Goal: Task Accomplishment & Management: Complete application form

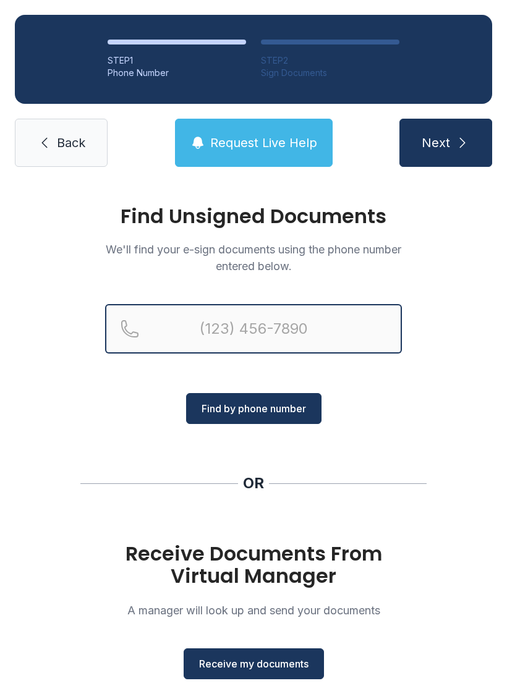
click at [262, 313] on input "Reservation phone number" at bounding box center [253, 328] width 297 height 49
type input "("
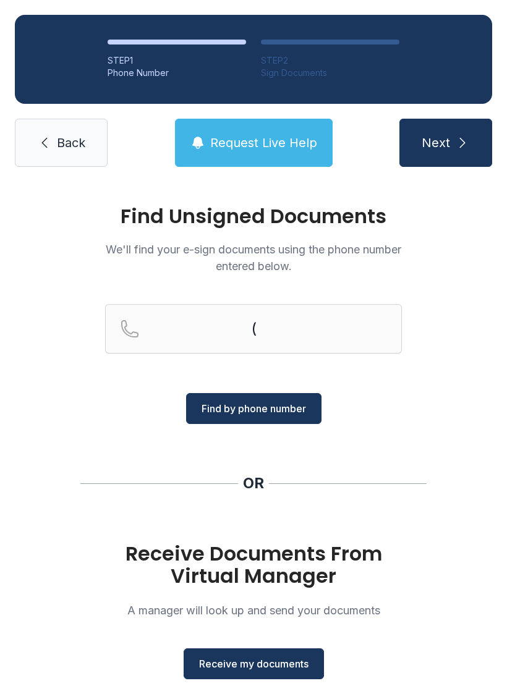
click at [463, 409] on div "Find Unsigned Documents We'll find your e-sign documents using the phone number…" at bounding box center [253, 455] width 507 height 547
click at [267, 668] on span "Receive my documents" at bounding box center [253, 664] width 109 height 15
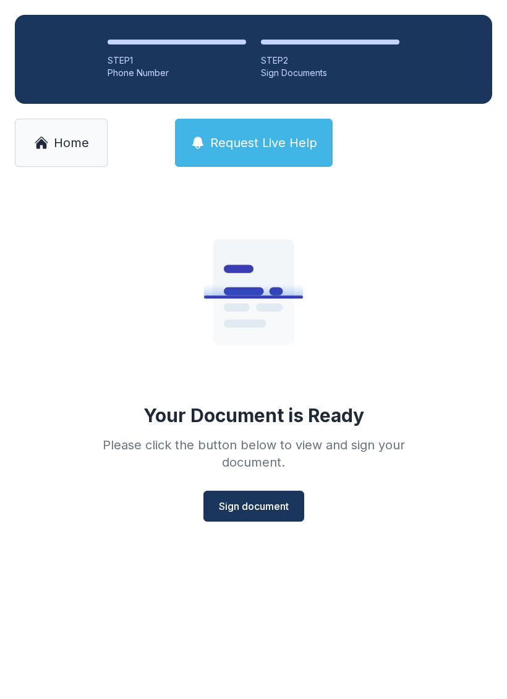
click at [263, 503] on span "Sign document" at bounding box center [254, 506] width 70 height 15
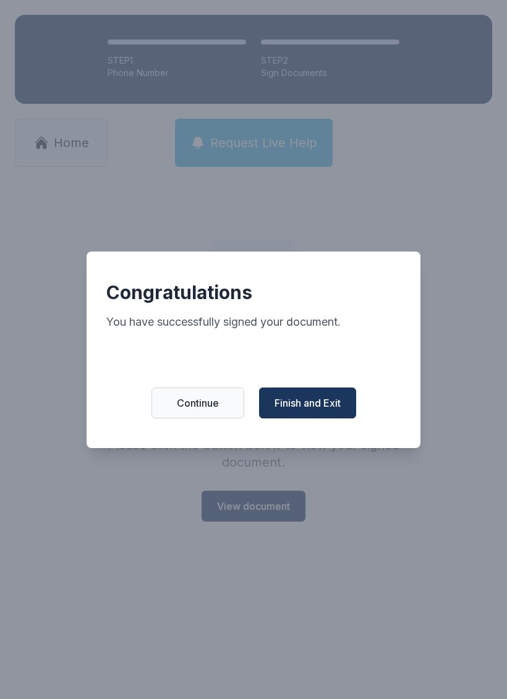
click at [317, 396] on button "Finish and Exit" at bounding box center [307, 403] width 97 height 31
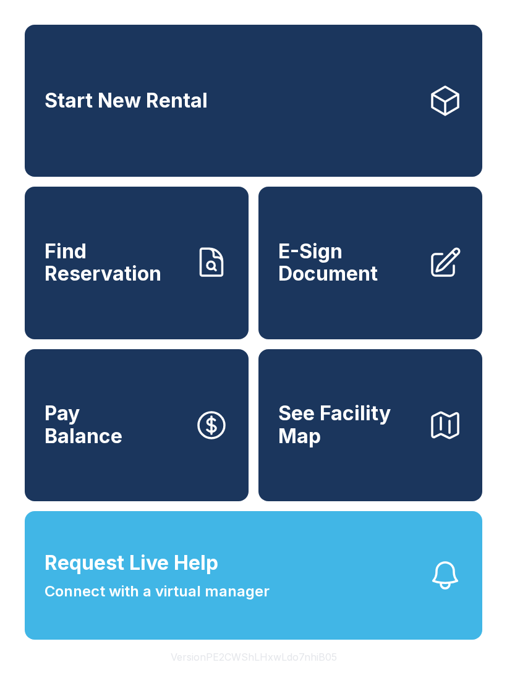
click at [349, 280] on span "E-Sign Document" at bounding box center [348, 263] width 140 height 45
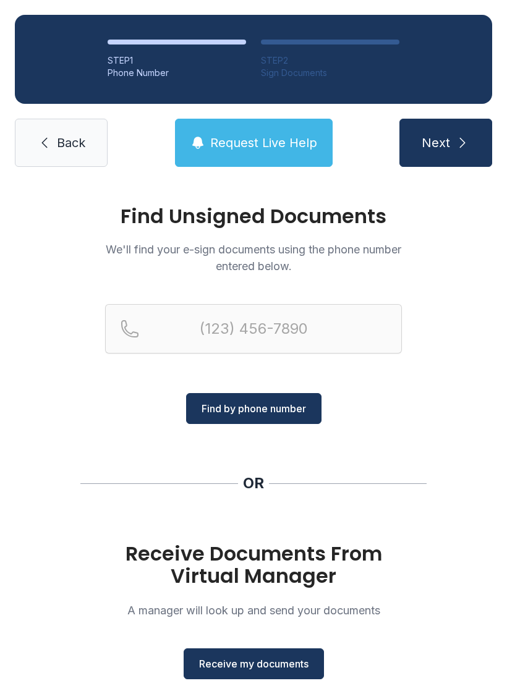
click at [277, 661] on span "Receive my documents" at bounding box center [253, 664] width 109 height 15
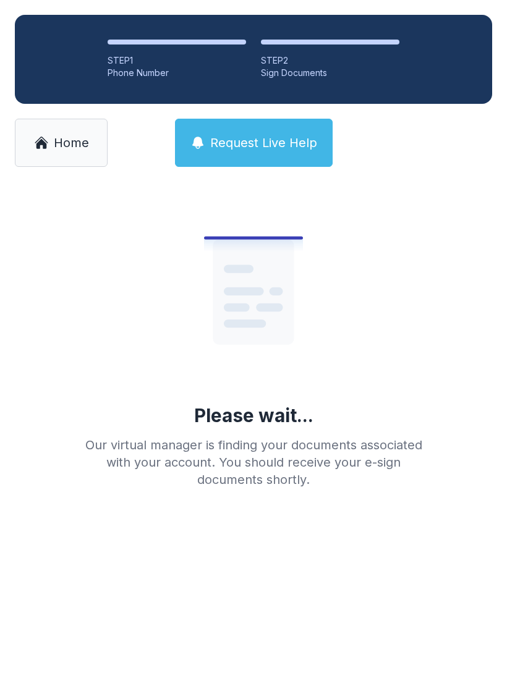
click at [75, 142] on span "Home" at bounding box center [71, 142] width 35 height 17
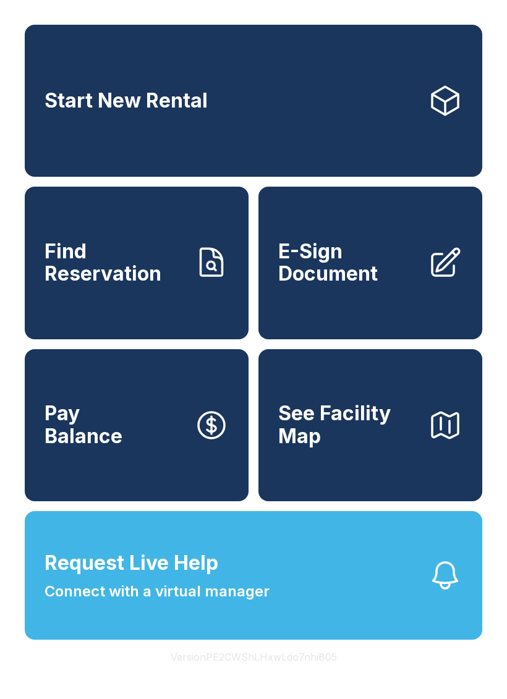
click at [361, 286] on span "E-Sign Document" at bounding box center [348, 263] width 140 height 45
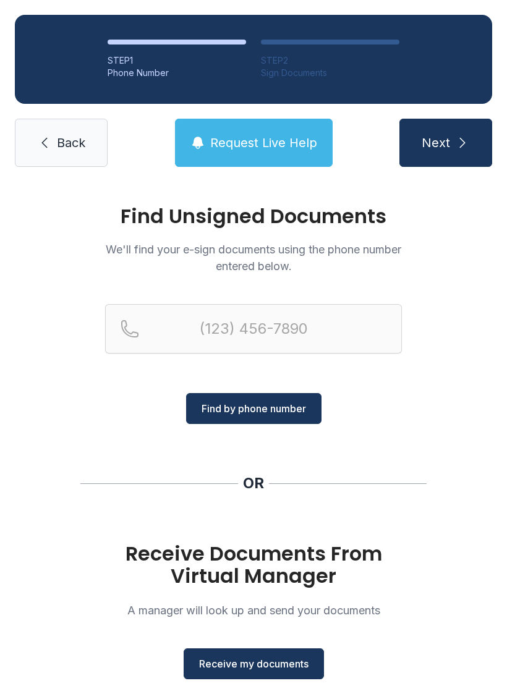
click at [259, 669] on span "Receive my documents" at bounding box center [253, 664] width 109 height 15
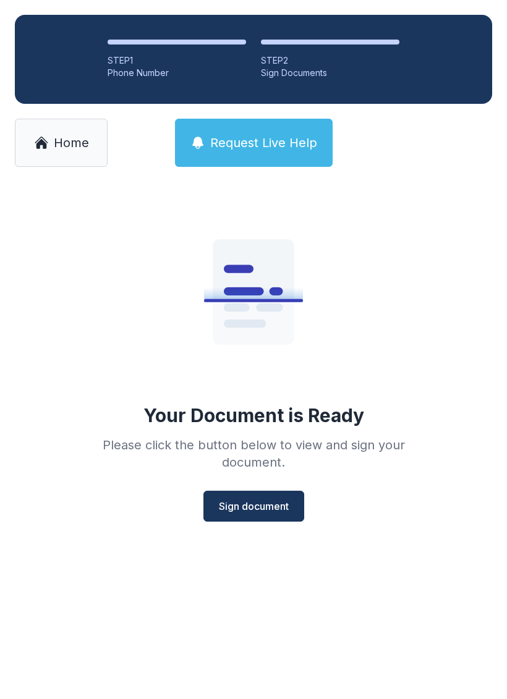
click at [248, 511] on span "Sign document" at bounding box center [254, 506] width 70 height 15
